Goal: Task Accomplishment & Management: Manage account settings

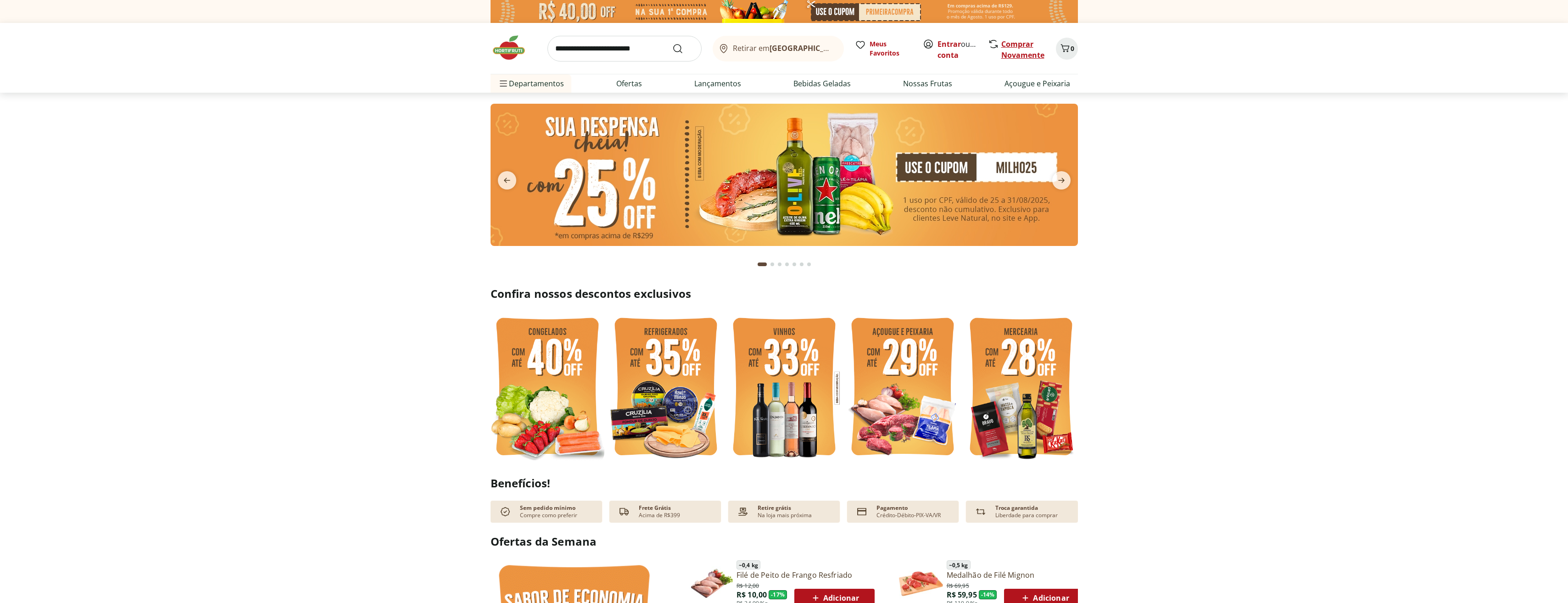
click at [1023, 58] on link "Comprar Novamente" at bounding box center [1023, 49] width 43 height 21
